Goal: Transaction & Acquisition: Book appointment/travel/reservation

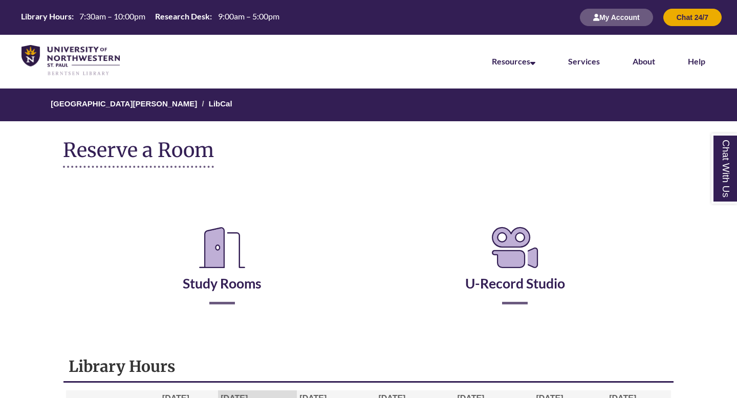
scroll to position [102, 0]
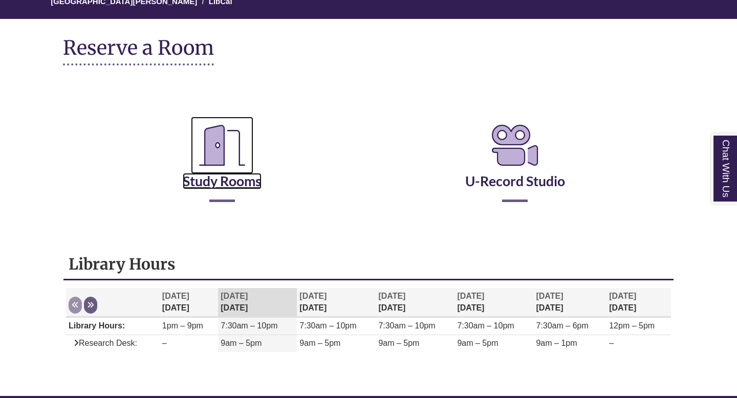
click at [214, 184] on link "Study Rooms" at bounding box center [222, 168] width 79 height 42
click at [228, 178] on link "Study Rooms" at bounding box center [222, 168] width 79 height 42
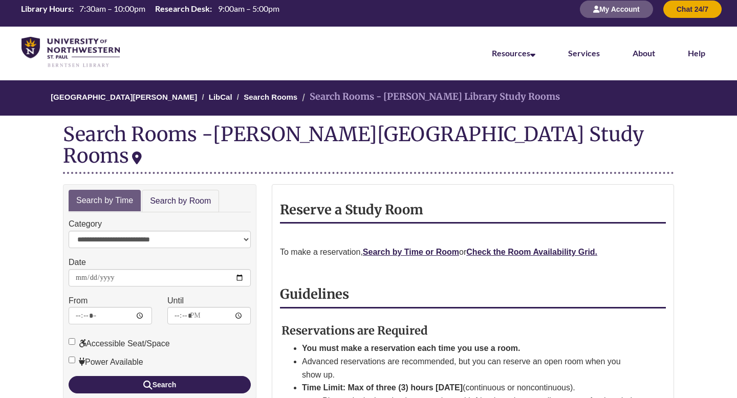
scroll to position [7, 0]
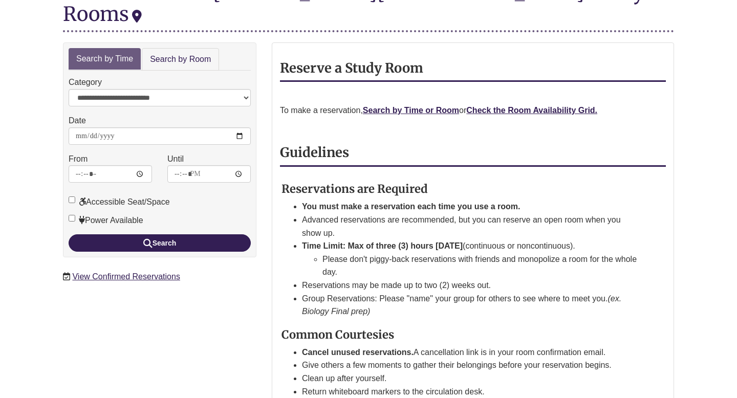
scroll to position [153, 0]
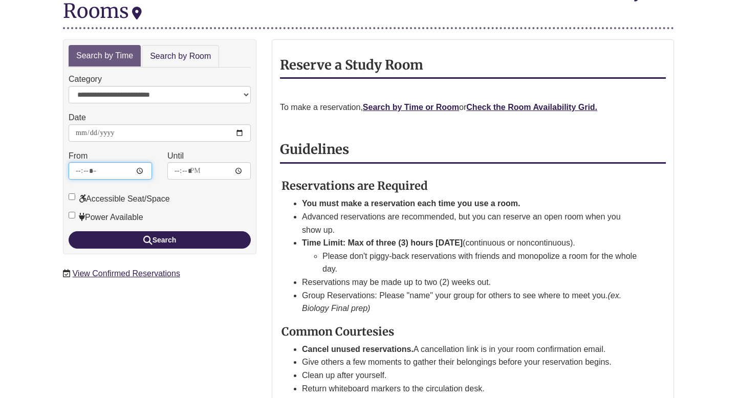
click at [84, 162] on input "*****" at bounding box center [110, 170] width 83 height 17
click at [204, 187] on div "Accessible Seat/Space" at bounding box center [160, 196] width 182 height 18
click at [85, 162] on input "*****" at bounding box center [110, 170] width 83 height 17
click at [180, 162] on input "*****" at bounding box center [208, 170] width 83 height 17
type input "*****"
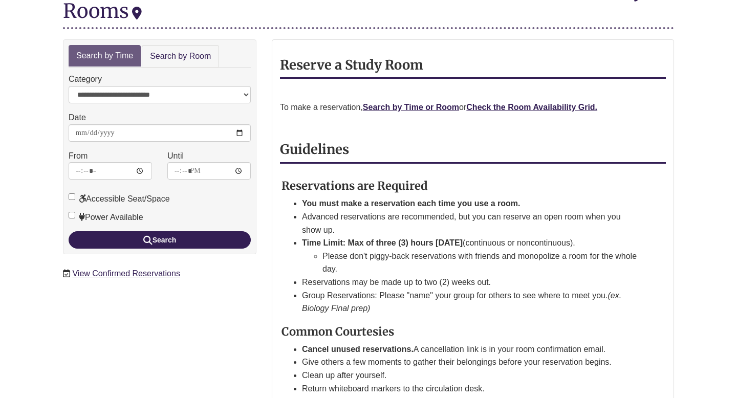
click at [214, 187] on div "Accessible Seat/Space" at bounding box center [160, 196] width 182 height 18
click at [169, 231] on button "Search" at bounding box center [160, 239] width 182 height 17
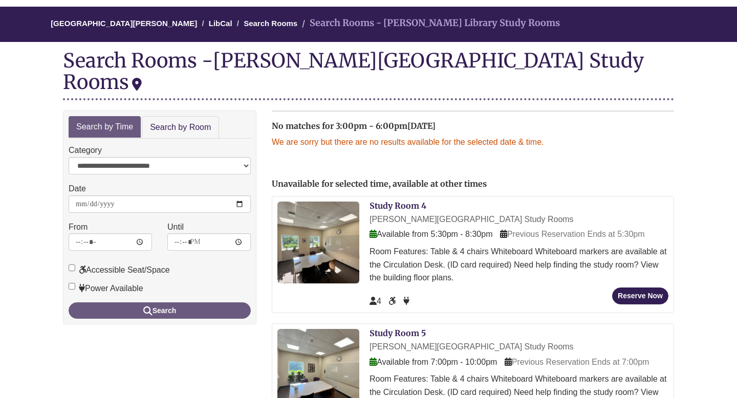
scroll to position [77, 0]
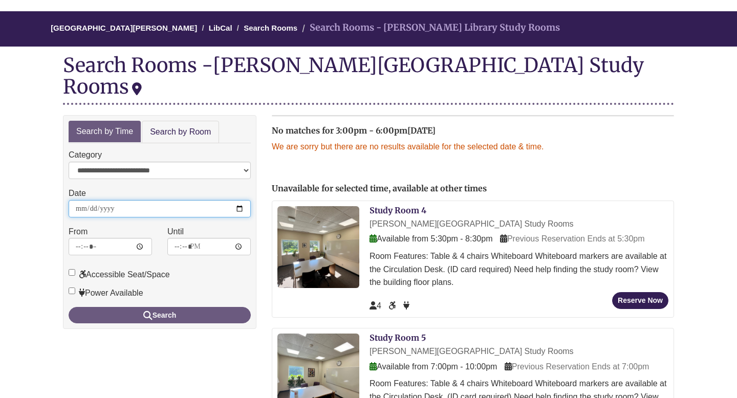
click at [92, 200] on input "**********" at bounding box center [160, 208] width 182 height 17
click at [93, 200] on input "**********" at bounding box center [160, 208] width 182 height 17
click at [82, 200] on input "Date" at bounding box center [160, 208] width 182 height 17
type input "**********"
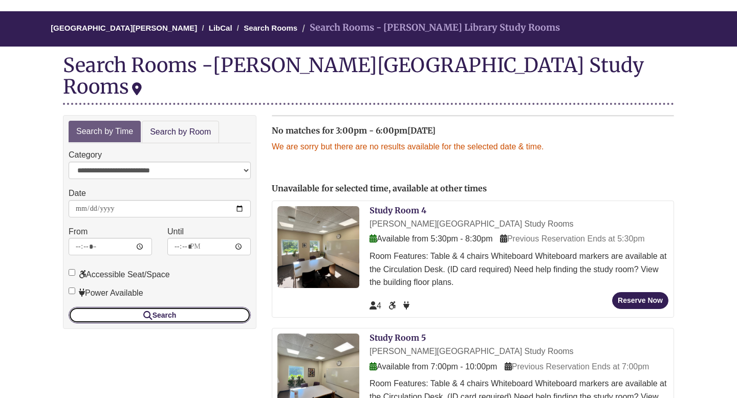
click at [185, 307] on button "Search" at bounding box center [160, 315] width 182 height 16
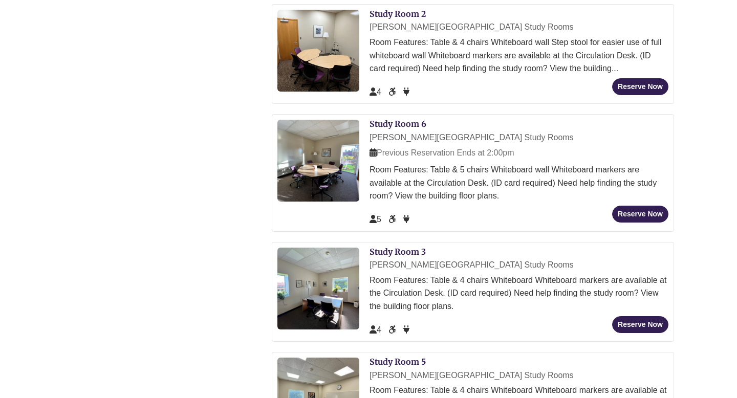
scroll to position [449, 0]
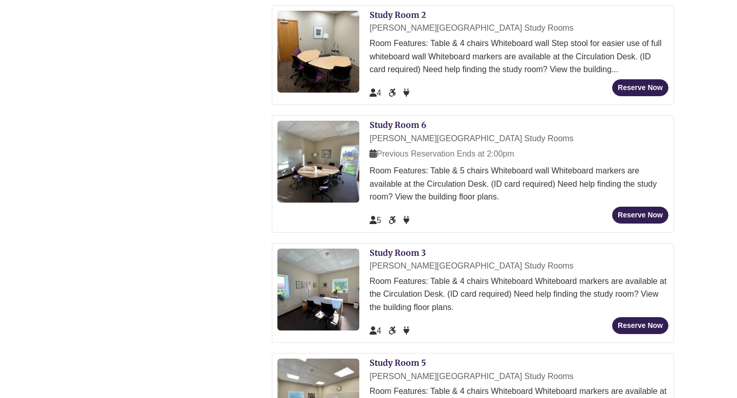
drag, startPoint x: 385, startPoint y: 131, endPoint x: 527, endPoint y: 131, distance: 142.3
click at [527, 147] on div "Previous Reservation Ends at 2:00pm" at bounding box center [519, 153] width 299 height 13
click at [528, 147] on div "Previous Reservation Ends at 2:00pm" at bounding box center [519, 153] width 299 height 13
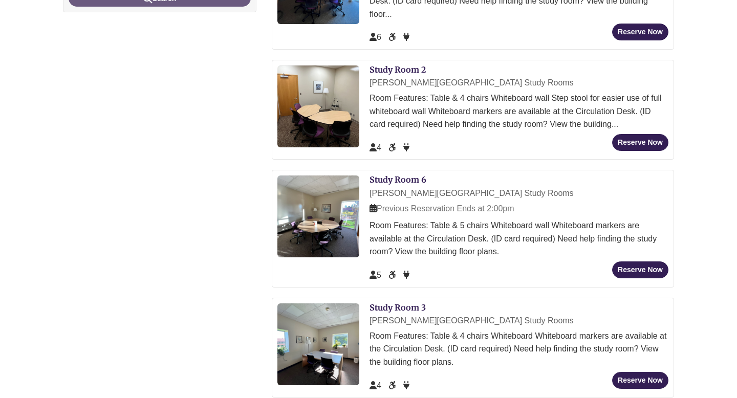
scroll to position [395, 0]
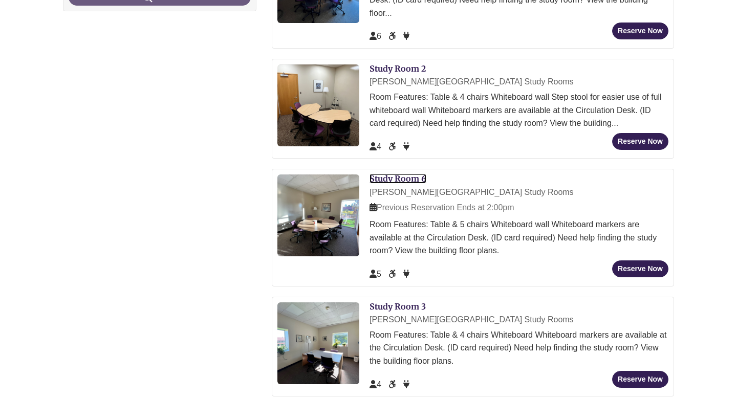
click at [411, 174] on link "Study Room 6" at bounding box center [398, 179] width 57 height 10
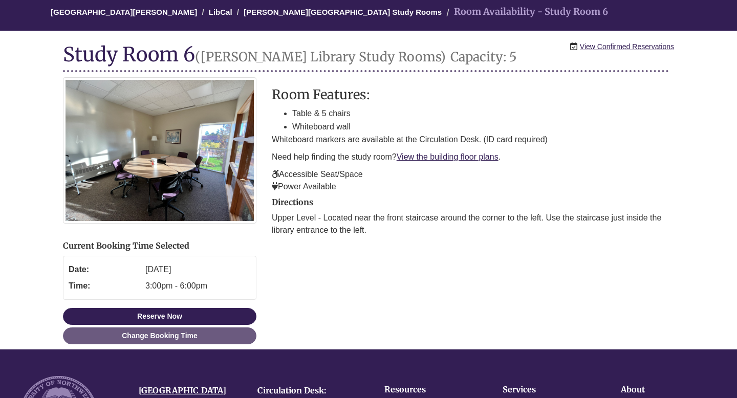
scroll to position [94, 0]
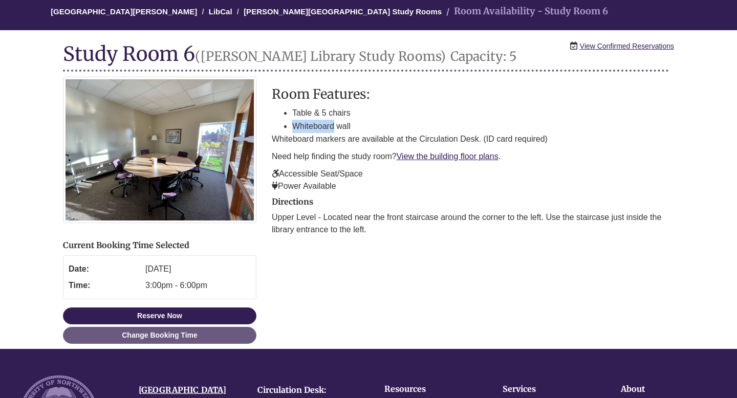
drag, startPoint x: 295, startPoint y: 127, endPoint x: 333, endPoint y: 127, distance: 37.9
click at [333, 127] on li "Whiteboard wall" at bounding box center [483, 126] width 382 height 13
drag, startPoint x: 354, startPoint y: 117, endPoint x: 264, endPoint y: 116, distance: 90.1
click at [264, 116] on div "Reservation Instructions Room Features: Table & 5 chairs Whiteboard wall Whiteb…" at bounding box center [368, 159] width 627 height 164
click at [340, 138] on p "Whiteboard markers are available at the Circulation Desk. (ID card required)" at bounding box center [473, 139] width 402 height 12
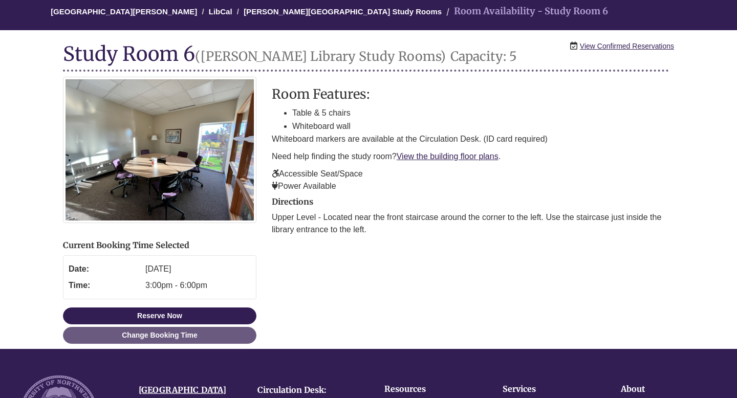
click at [338, 145] on div "Reservation Instructions Room Features: Table & 5 chairs Whiteboard wall Whiteb…" at bounding box center [473, 139] width 402 height 105
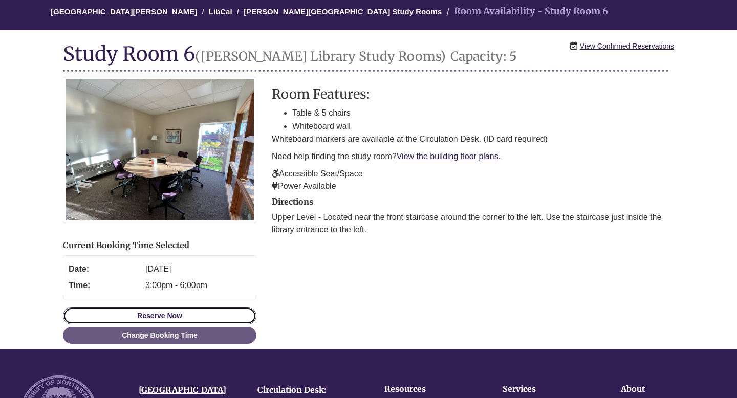
click at [219, 309] on button "Reserve Now" at bounding box center [159, 316] width 193 height 17
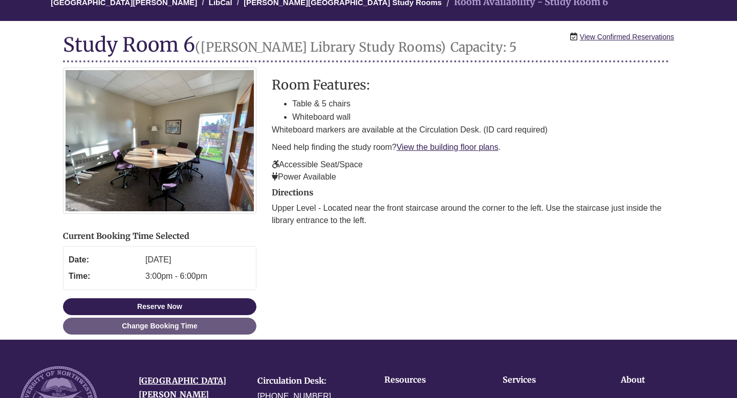
scroll to position [99, 0]
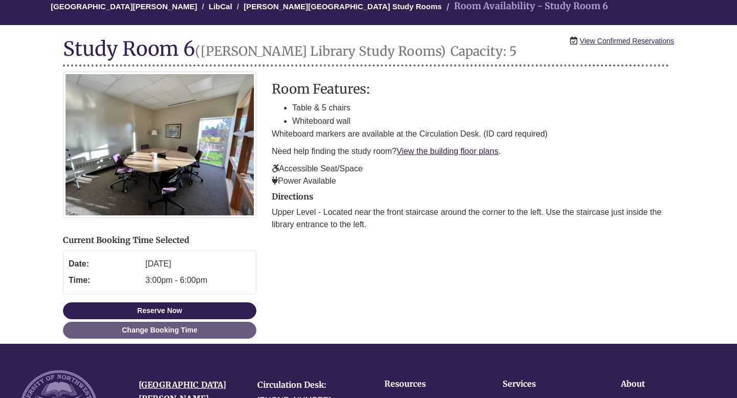
drag, startPoint x: 322, startPoint y: 211, endPoint x: 401, endPoint y: 229, distance: 80.3
click at [401, 229] on p "Upper Level - Located near the front staircase around the corner to the left. U…" at bounding box center [473, 218] width 402 height 25
click at [376, 233] on div "Reservation Instructions Room Features: Table & 5 chairs Whiteboard wall Whiteb…" at bounding box center [473, 154] width 418 height 164
